Goal: Communication & Community: Answer question/provide support

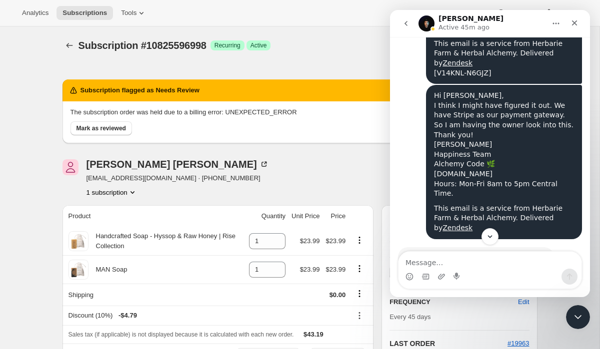
scroll to position [1612, 0]
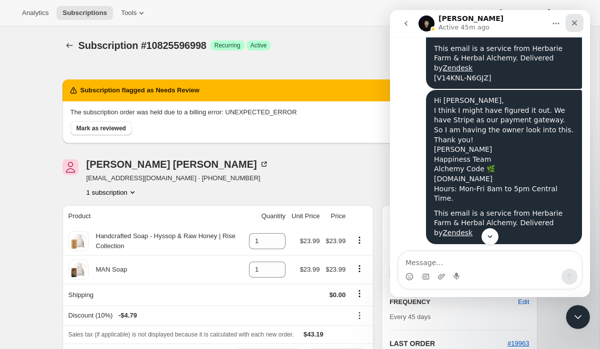
click at [574, 25] on icon "Close" at bounding box center [574, 23] width 8 height 8
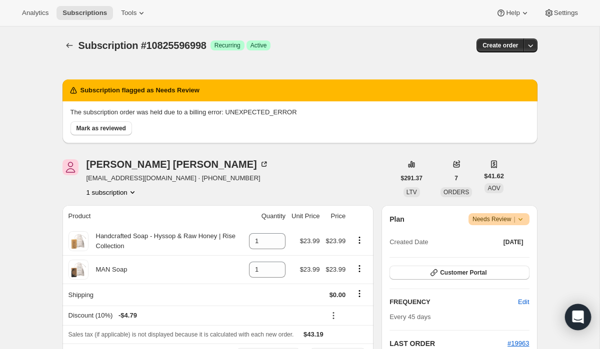
click at [581, 318] on icon "Open Intercom Messenger" at bounding box center [577, 317] width 11 height 13
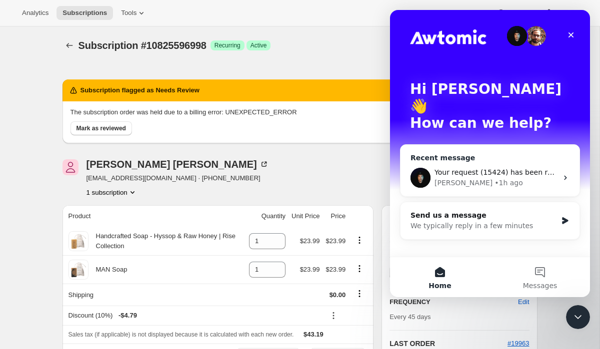
click at [500, 178] on div "[PERSON_NAME] • 1h ago" at bounding box center [495, 183] width 123 height 10
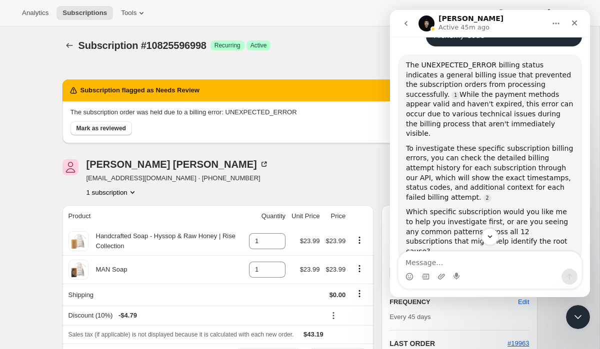
scroll to position [39, 0]
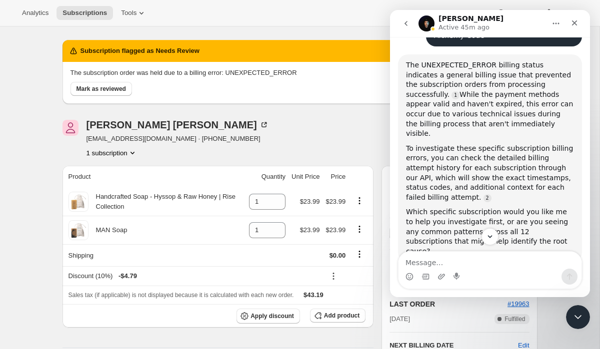
click at [442, 219] on div "The UNEXPECTED_ERROR billing status indicates a general billing issue that prev…" at bounding box center [490, 158] width 184 height 208
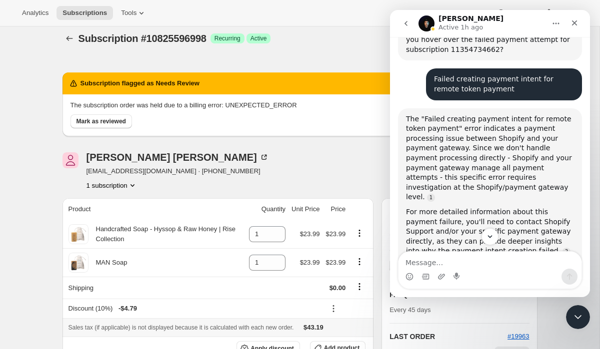
scroll to position [0, 0]
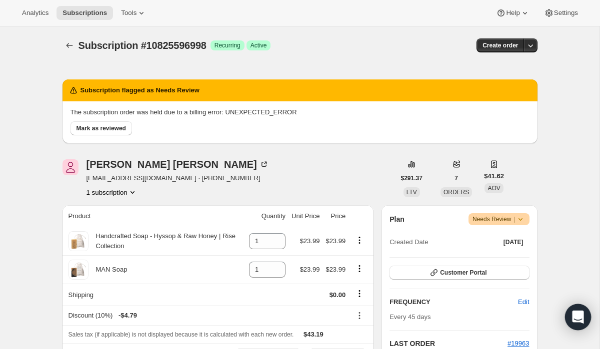
click at [577, 322] on icon "Open Intercom Messenger" at bounding box center [577, 317] width 13 height 13
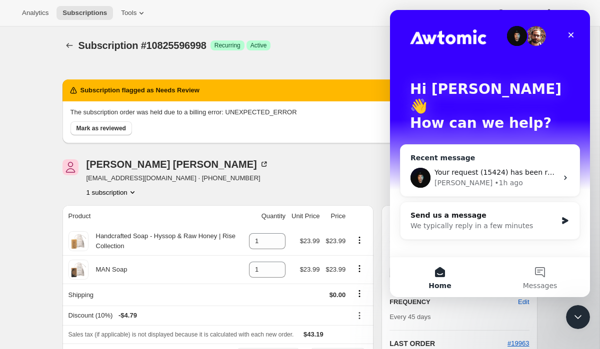
click at [553, 173] on div "Your request (15424) has been received and is being reviewed by our support sta…" at bounding box center [489, 177] width 179 height 37
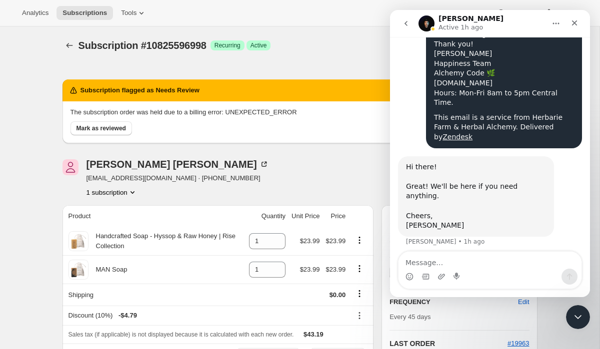
scroll to position [1709, 0]
click at [467, 261] on textarea "Message…" at bounding box center [489, 260] width 183 height 17
type textarea "W"
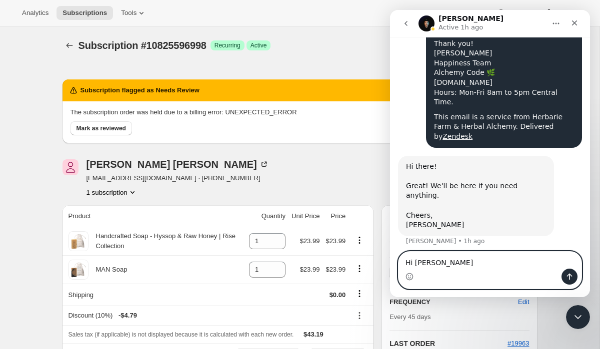
click at [453, 265] on textarea "Hi Adrian" at bounding box center [489, 260] width 183 height 17
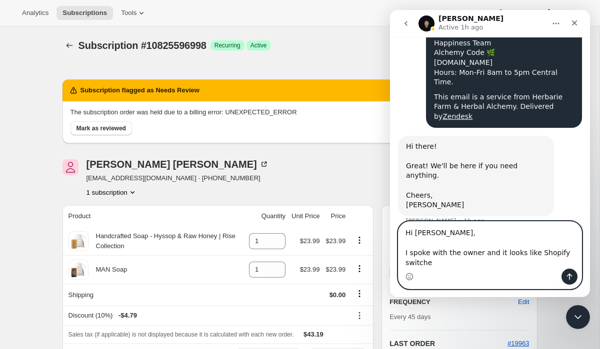
scroll to position [1739, 0]
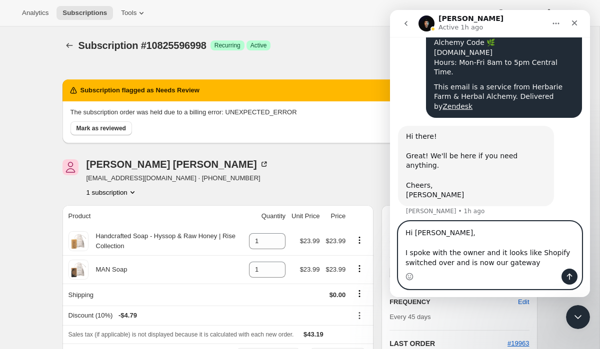
click at [501, 265] on textarea "Hi Adrian, I spoke with the owner and it looks like Shopify switched over and i…" at bounding box center [489, 245] width 183 height 47
click at [559, 263] on textarea "Hi Adrian, I spoke with the owner and it looks like Shopify switched over and i…" at bounding box center [489, 245] width 183 height 47
click at [532, 254] on textarea "Hi Adrian, I spoke with the owner and it looks like Shopify switched over and i…" at bounding box center [489, 245] width 183 height 47
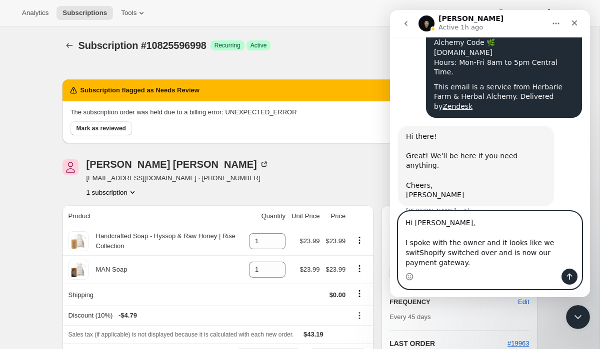
scroll to position [1749, 0]
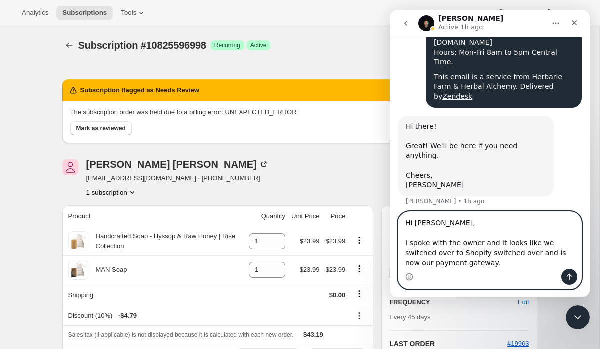
drag, startPoint x: 538, startPoint y: 254, endPoint x: 486, endPoint y: 256, distance: 52.0
click at [486, 256] on textarea "Hi Adrian, I spoke with the owner and it looks like we switched over to Shopify…" at bounding box center [489, 240] width 183 height 57
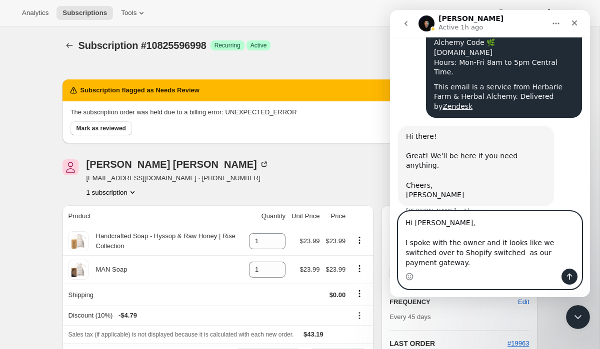
click at [511, 266] on textarea "Hi Adrian, I spoke with the owner and it looks like we switched over to Shopify…" at bounding box center [489, 240] width 183 height 57
click at [489, 265] on textarea "Hi Adrian, I spoke with the owner and it looks like we switched over to Shopify…" at bounding box center [489, 240] width 183 height 57
click at [543, 265] on textarea "Hi Adrian, I spoke with the owner and it looks like we switched over to Shopify…" at bounding box center [489, 240] width 183 height 57
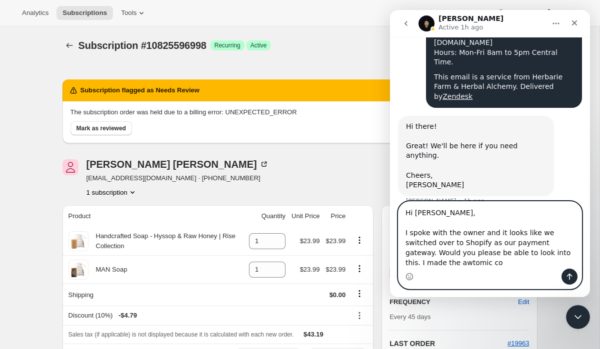
scroll to position [1759, 0]
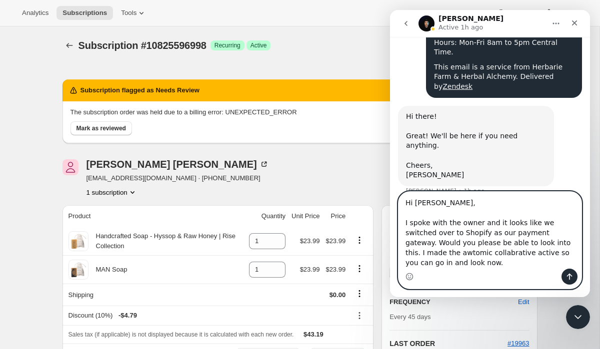
drag, startPoint x: 443, startPoint y: 264, endPoint x: 423, endPoint y: 262, distance: 20.1
click at [423, 262] on textarea "Hi Adrian, I spoke with the owner and it looks like we switched over to Shopify…" at bounding box center [489, 230] width 183 height 77
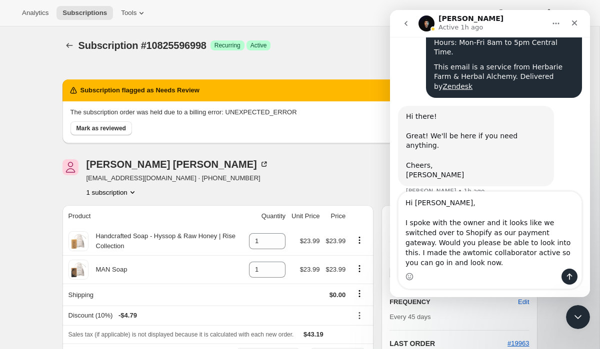
click at [453, 278] on div "Intercom messenger" at bounding box center [489, 277] width 183 height 16
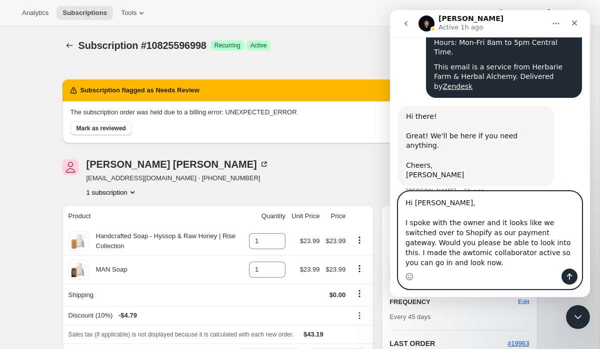
click at [569, 261] on textarea "Hi Adrian, I spoke with the owner and it looks like we switched over to Shopify…" at bounding box center [489, 230] width 183 height 77
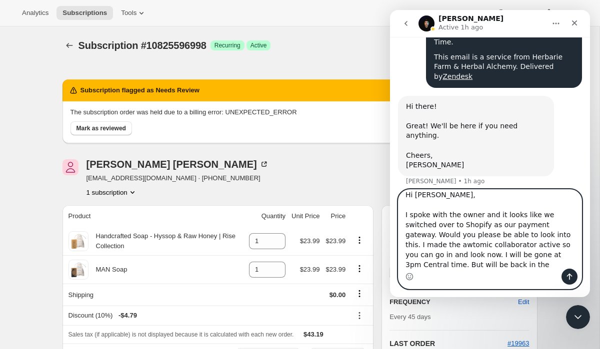
scroll to position [1771, 0]
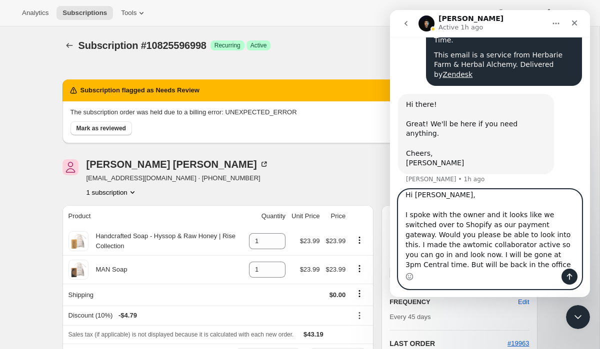
type textarea "Hi Adrian, I spoke with the owner and it looks like we switched over to Shopify…"
click at [570, 280] on icon "Send a message…" at bounding box center [569, 277] width 8 height 8
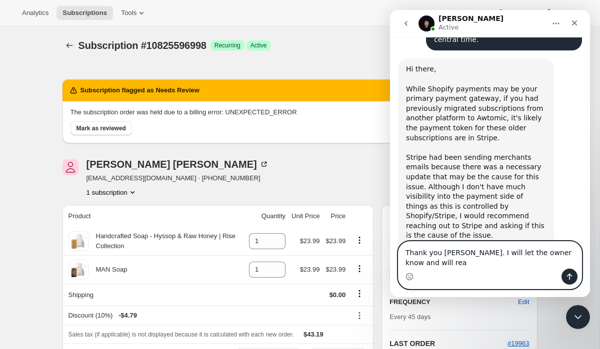
scroll to position [2195, 0]
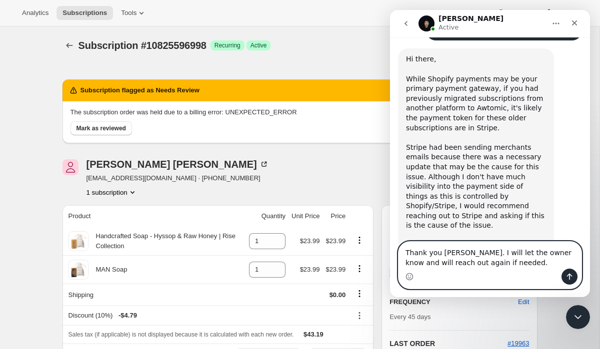
type textarea "Thank you Adrian. I will let the owner know and will reach out again if needed."
click at [567, 280] on icon "Send a message…" at bounding box center [569, 277] width 8 height 8
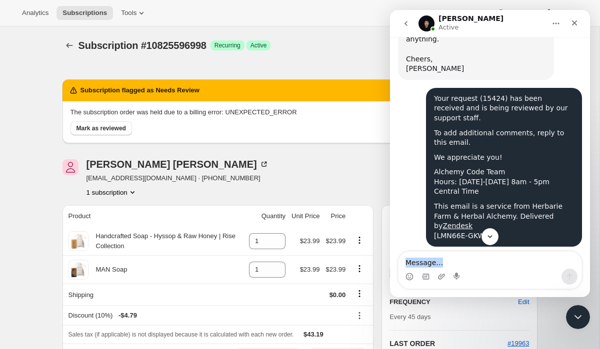
scroll to position [2224, 0]
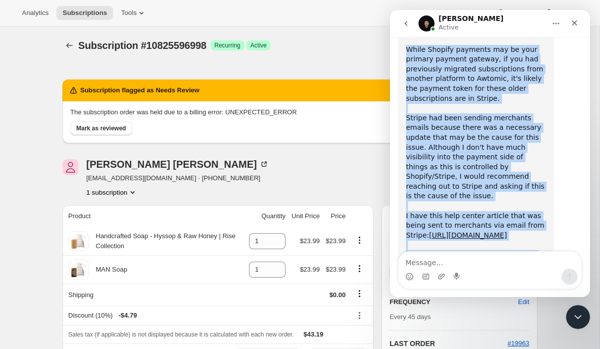
drag, startPoint x: 406, startPoint y: 106, endPoint x: 519, endPoint y: 135, distance: 116.1
click at [519, 135] on div "Hi there, While Shopify payments may be your primary payment gateway, if you ha…" at bounding box center [476, 191] width 140 height 333
copy div "While Shopify payments may be your primary payment gateway, if you had previous…"
